Goal: Transaction & Acquisition: Book appointment/travel/reservation

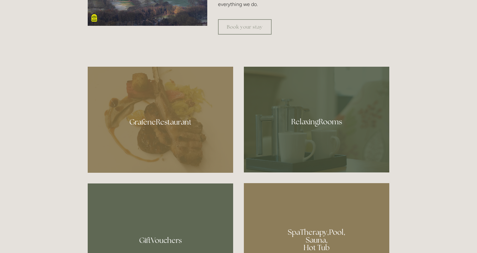
scroll to position [341, 0]
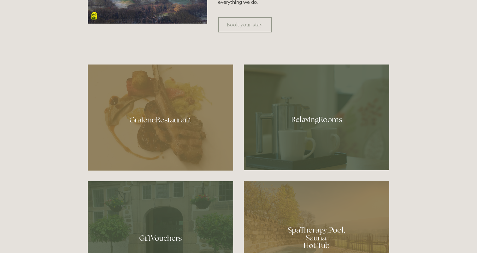
click at [307, 122] on div at bounding box center [316, 118] width 145 height 106
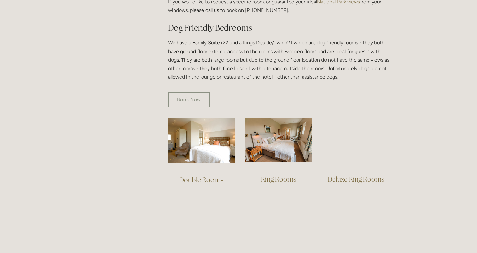
scroll to position [346, 0]
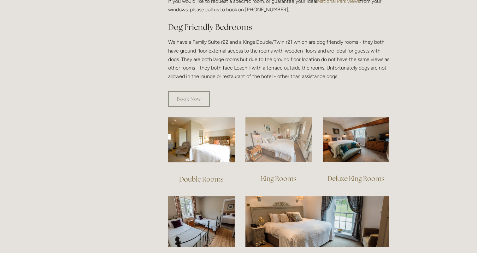
click at [280, 137] on img at bounding box center [278, 140] width 67 height 44
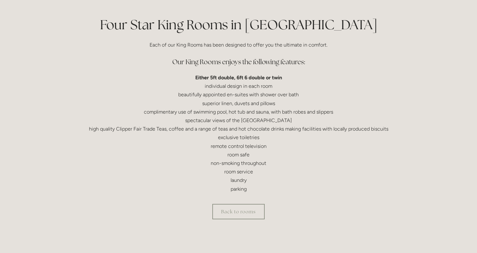
scroll to position [148, 0]
click at [250, 210] on link "Back to rooms" at bounding box center [238, 211] width 52 height 15
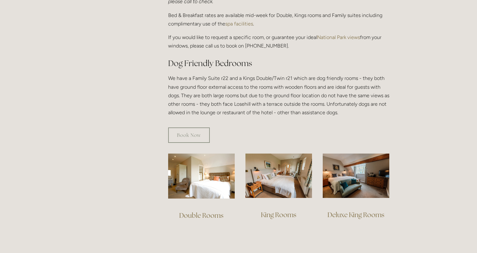
scroll to position [310, 0]
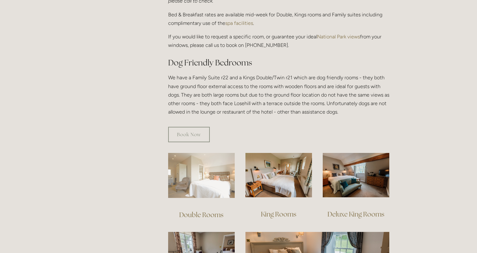
click at [207, 175] on img at bounding box center [201, 175] width 67 height 45
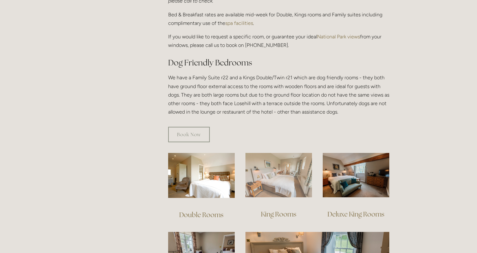
click at [282, 173] on img at bounding box center [278, 175] width 67 height 44
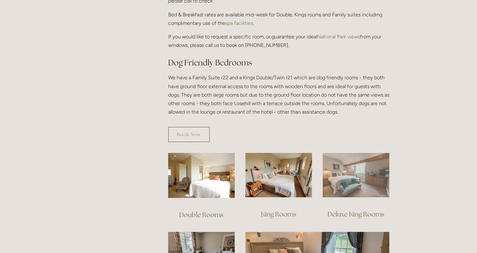
click at [346, 179] on img at bounding box center [356, 175] width 67 height 44
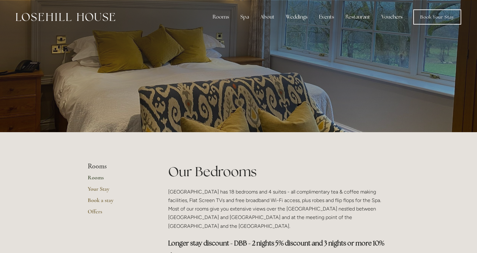
scroll to position [0, 0]
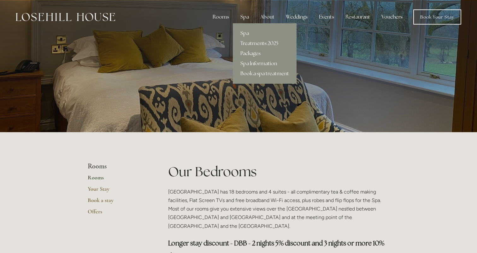
click at [246, 19] on div "Spa" at bounding box center [244, 17] width 19 height 13
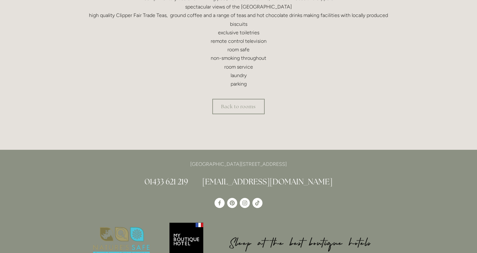
scroll to position [280, 0]
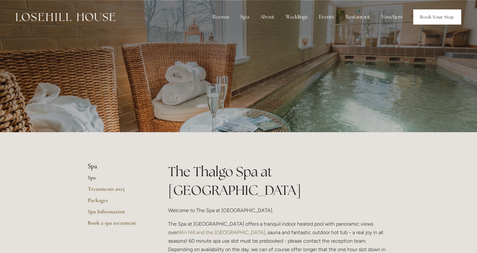
click at [422, 20] on link "Book Your Stay" at bounding box center [437, 16] width 48 height 15
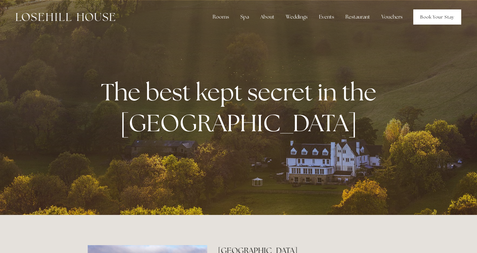
click at [430, 20] on link "Book Your Stay" at bounding box center [437, 16] width 48 height 15
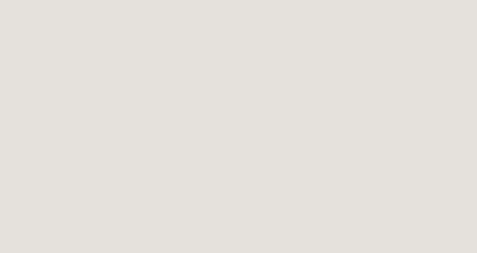
scroll to position [740, 0]
